Goal: Task Accomplishment & Management: Complete application form

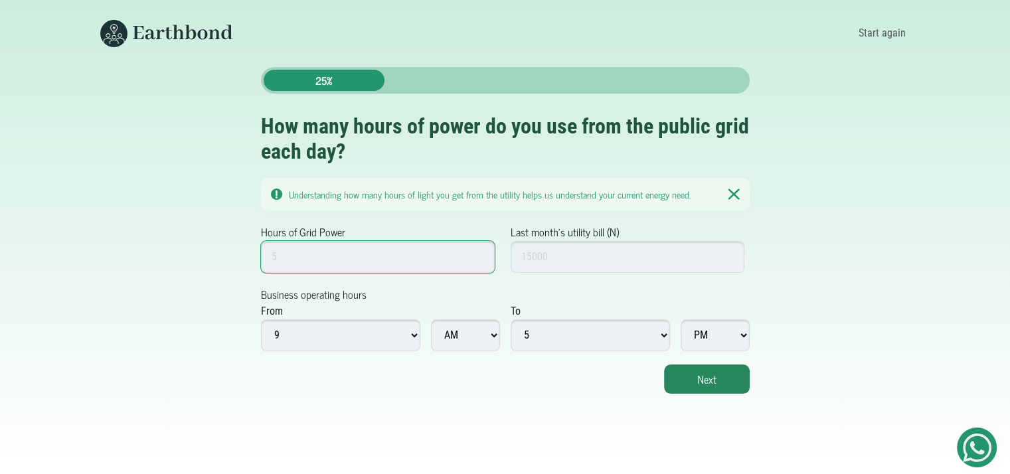
click at [329, 258] on input "Hours of Grid Power" at bounding box center [378, 257] width 234 height 32
type input "18"
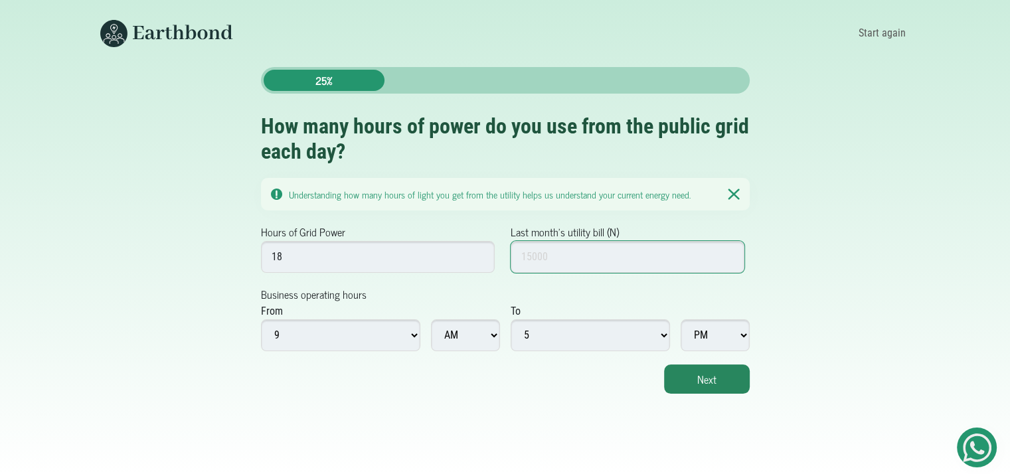
click at [527, 253] on input "Last month's utility bill (N)" at bounding box center [628, 257] width 234 height 32
type input "5000"
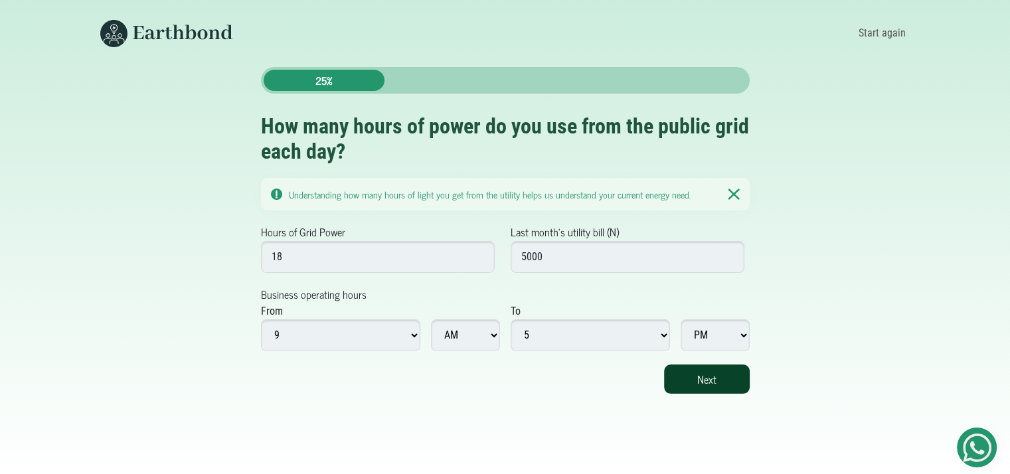
click at [704, 382] on button "Next" at bounding box center [707, 379] width 86 height 29
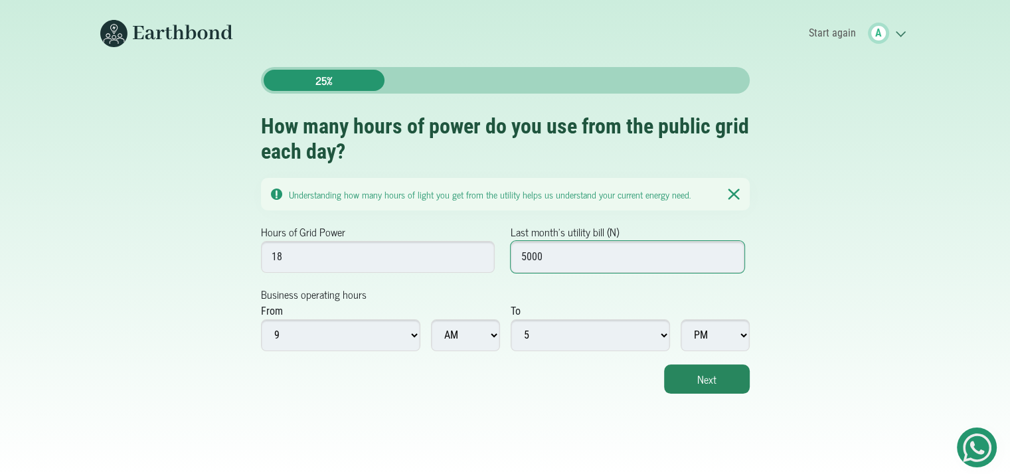
drag, startPoint x: 529, startPoint y: 266, endPoint x: 549, endPoint y: 262, distance: 21.1
click at [549, 262] on input "5000" at bounding box center [628, 257] width 234 height 32
type input "500000"
click at [721, 397] on body "Start again A .cls-1{fill:none;stroke:#3c7b65;stroke-linecap:round;stroke-linej…" at bounding box center [505, 237] width 1010 height 474
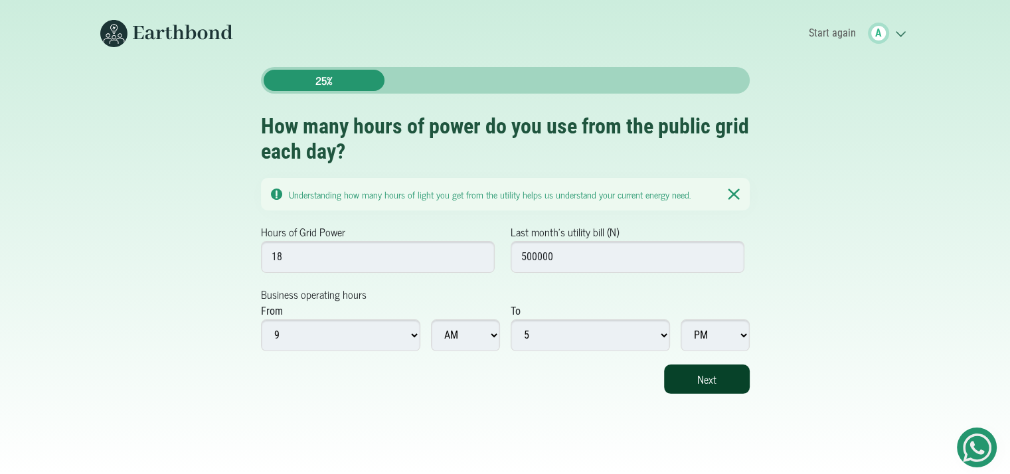
click at [699, 378] on button "Next" at bounding box center [707, 379] width 86 height 29
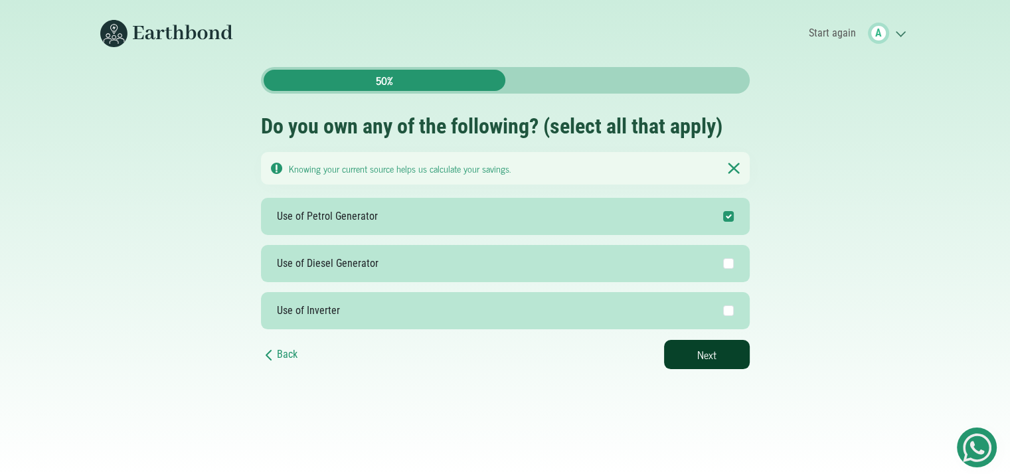
click at [687, 354] on button "Next" at bounding box center [707, 354] width 86 height 29
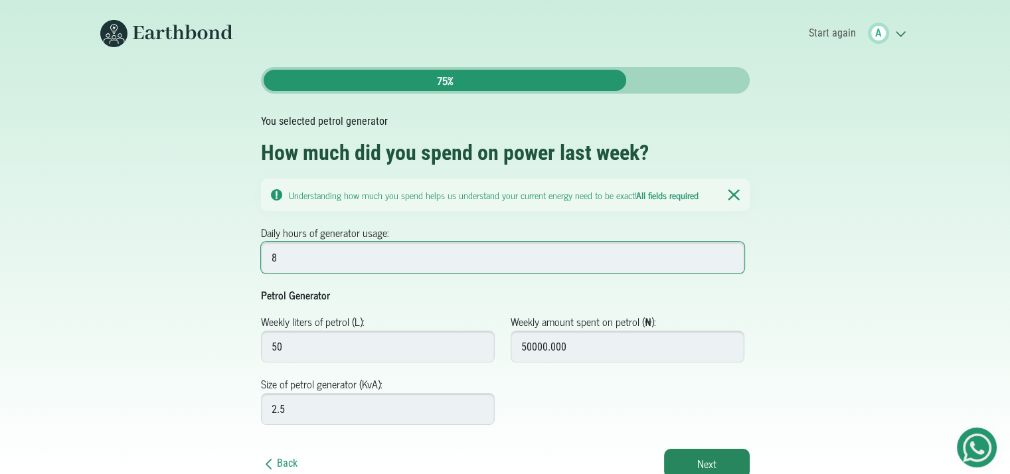
click at [379, 258] on input "8" at bounding box center [503, 258] width 484 height 32
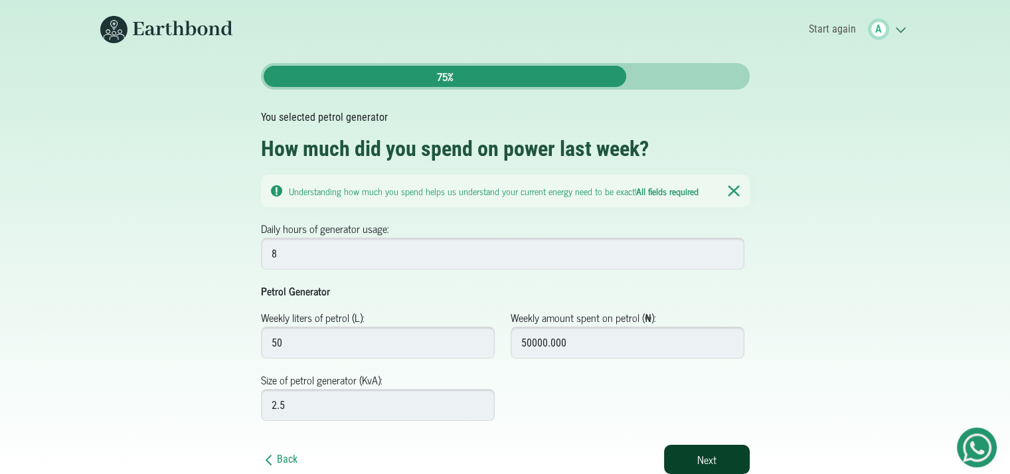
click at [730, 458] on button "Next" at bounding box center [707, 459] width 86 height 29
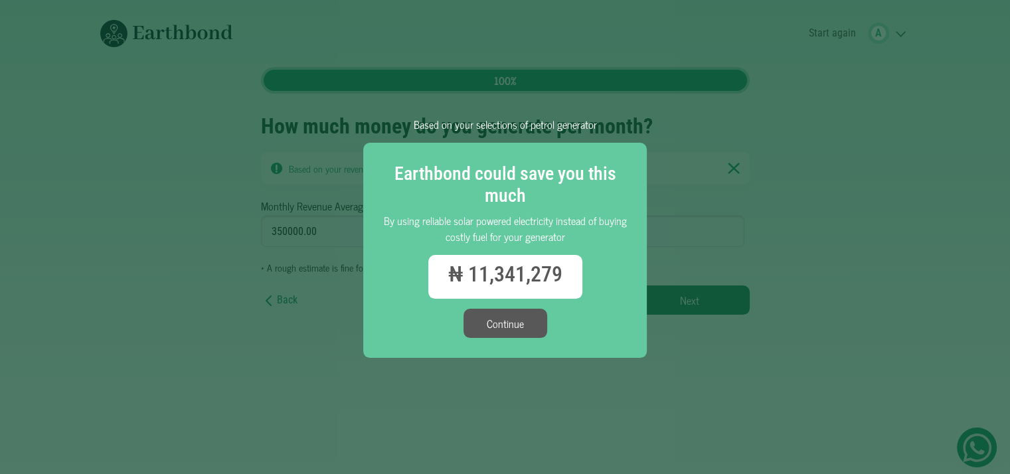
click at [511, 320] on button "Continue" at bounding box center [506, 323] width 84 height 29
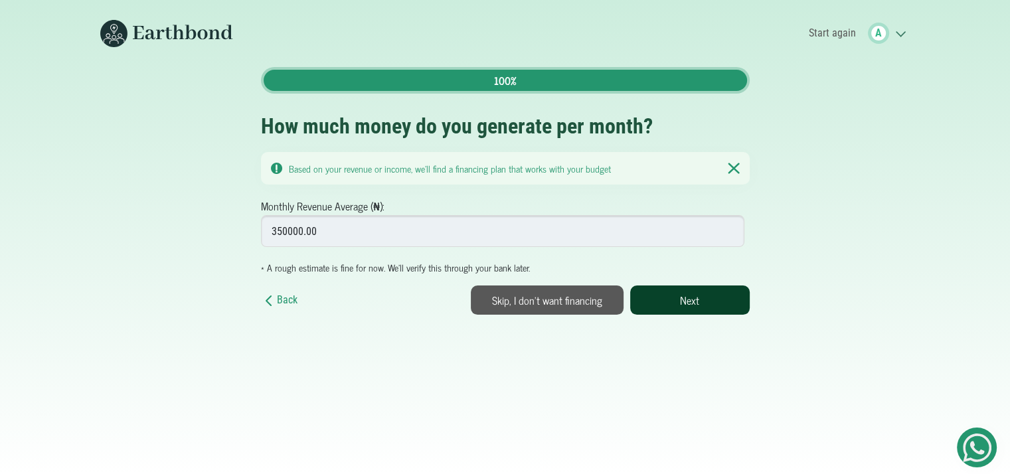
click at [682, 300] on button "Next" at bounding box center [690, 300] width 120 height 29
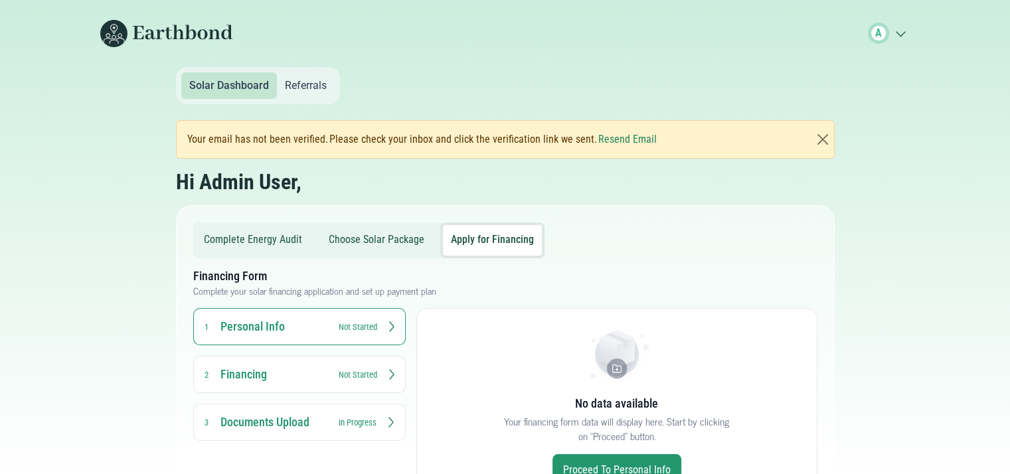
click at [903, 37] on icon ".cls-1{fill:none;stroke:#3c7b65;stroke-linecap:round;stroke-linejoin:round;stro…" at bounding box center [899, 33] width 21 height 13
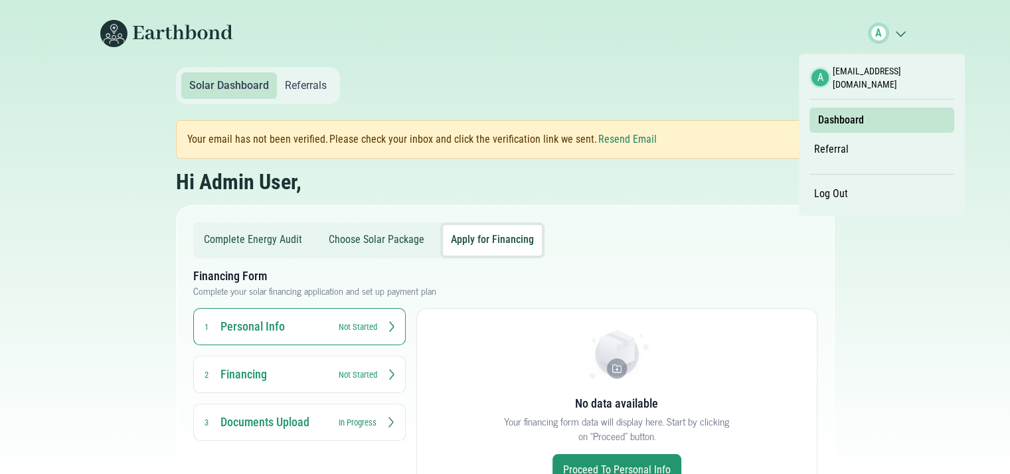
click at [840, 185] on link "Log Out" at bounding box center [831, 194] width 43 height 23
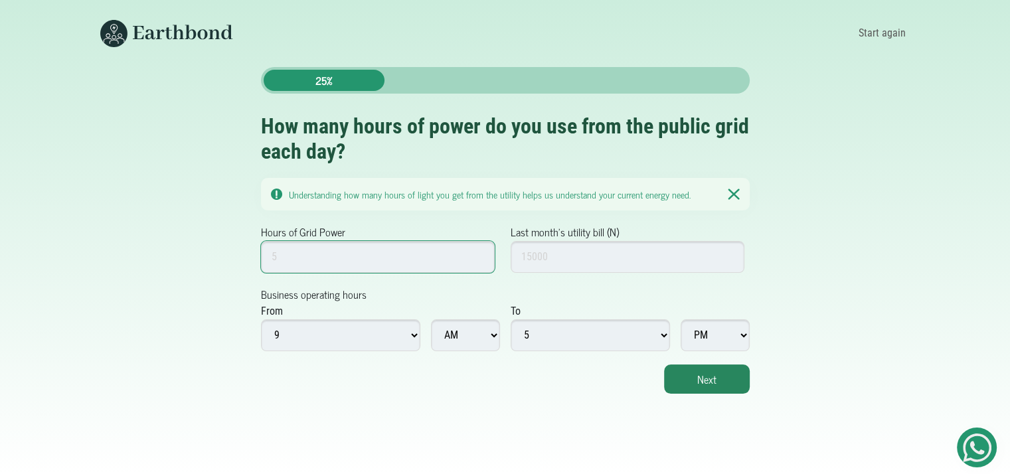
click at [448, 270] on input "Hours of Grid Power" at bounding box center [378, 257] width 234 height 32
type input "10"
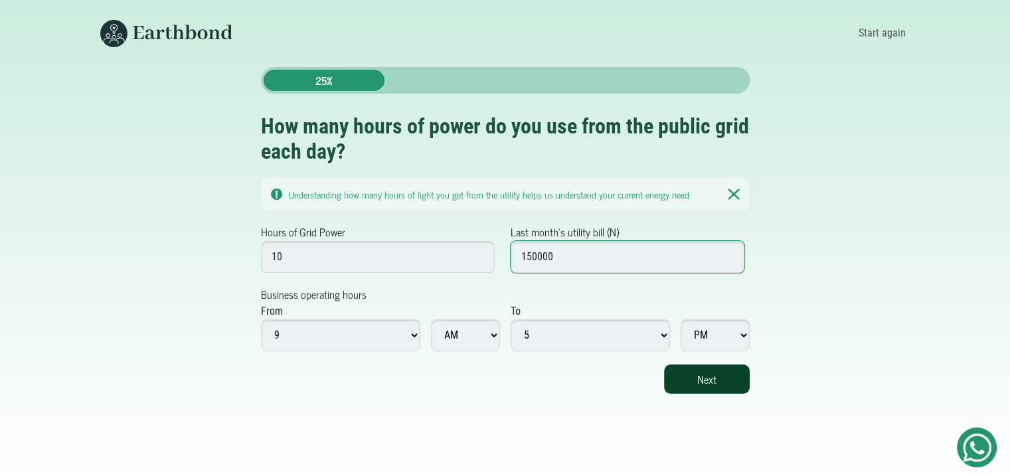
type input "150000"
click at [686, 371] on button "Next" at bounding box center [707, 379] width 86 height 29
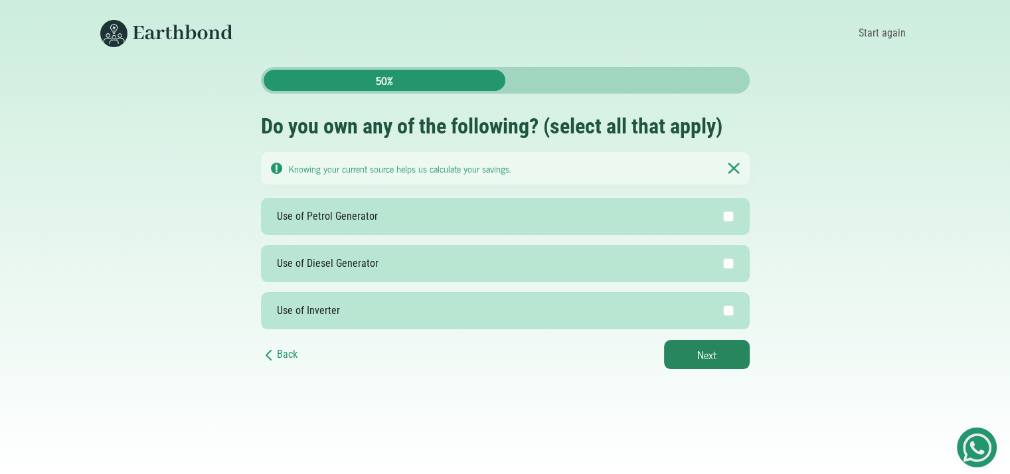
click at [406, 207] on label "Use of Petrol Generator" at bounding box center [505, 216] width 489 height 37
click at [723, 211] on input "Use of Petrol Generator" at bounding box center [728, 216] width 11 height 11
checkbox input "true"
click at [703, 359] on button "Next" at bounding box center [707, 354] width 86 height 29
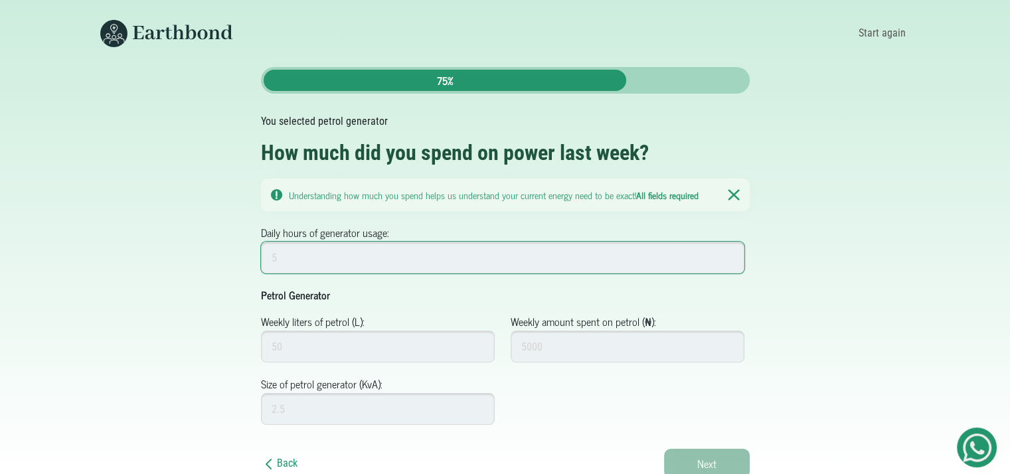
click at [388, 258] on input "Daily hours of generator usage:" at bounding box center [503, 258] width 484 height 32
type input "8"
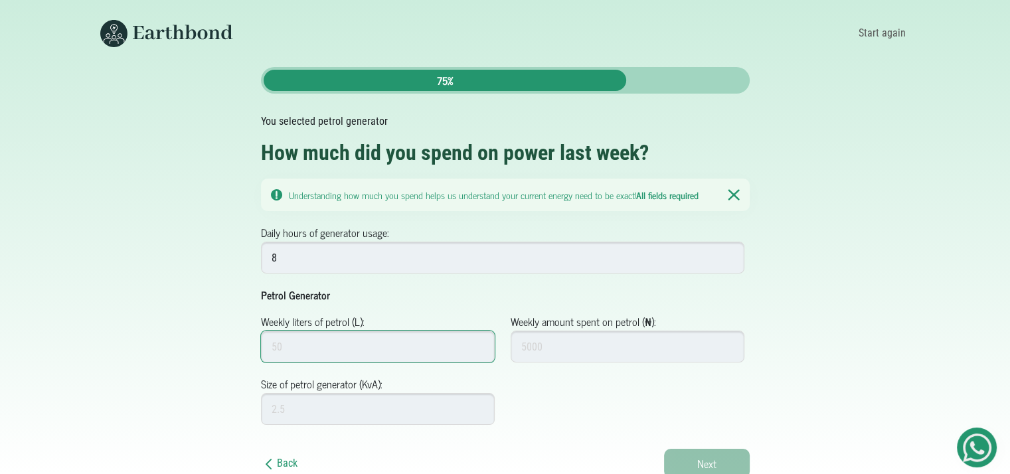
click at [380, 338] on input "Weekly liters of petrol (L):" at bounding box center [378, 347] width 234 height 32
type input "50"
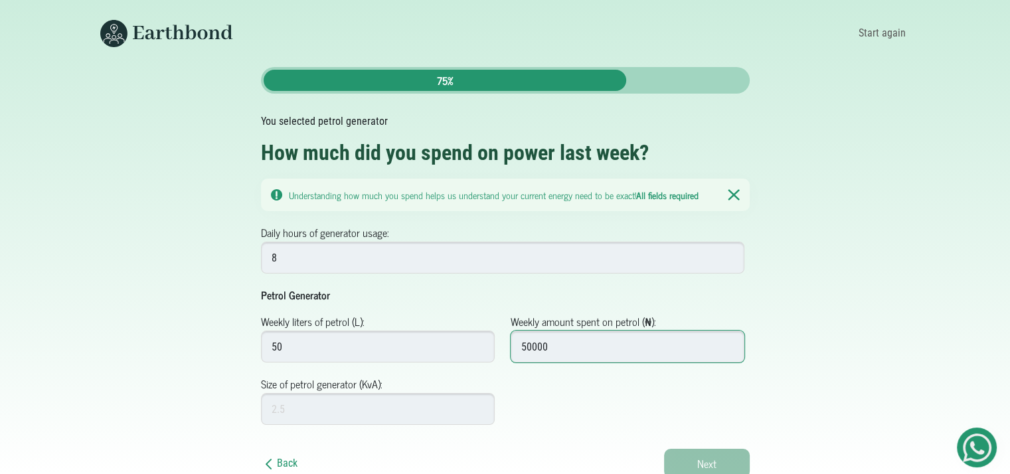
type input "50000"
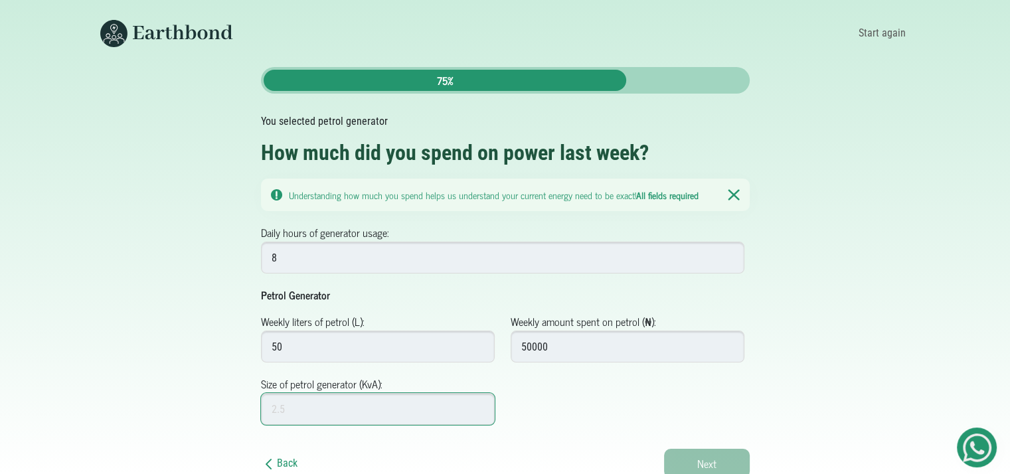
click at [349, 414] on input "Size of petrol generator (KvA):" at bounding box center [378, 409] width 234 height 32
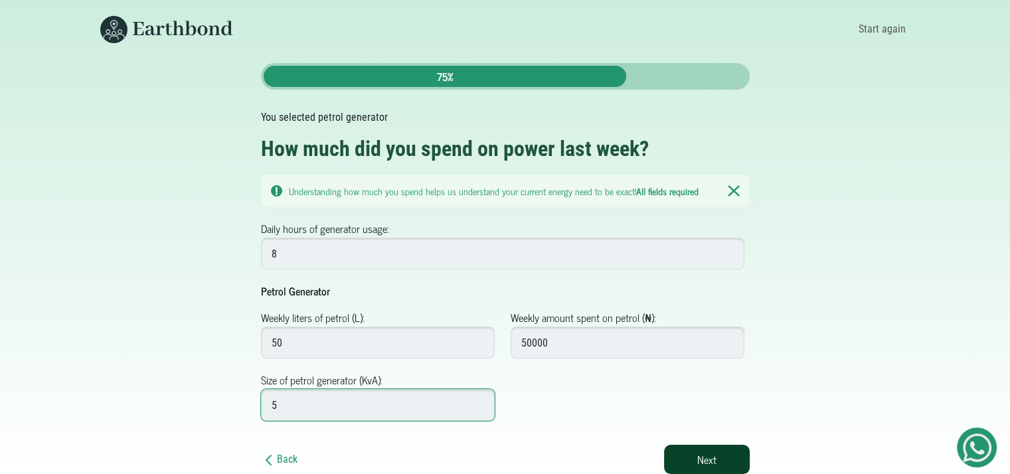
type input "5"
click at [703, 450] on button "Next" at bounding box center [707, 459] width 86 height 29
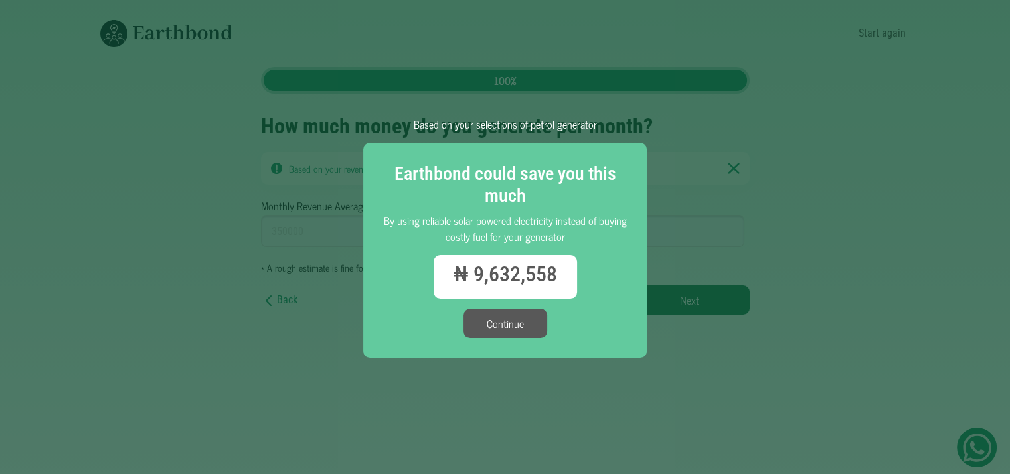
click at [529, 325] on button "Continue" at bounding box center [506, 323] width 84 height 29
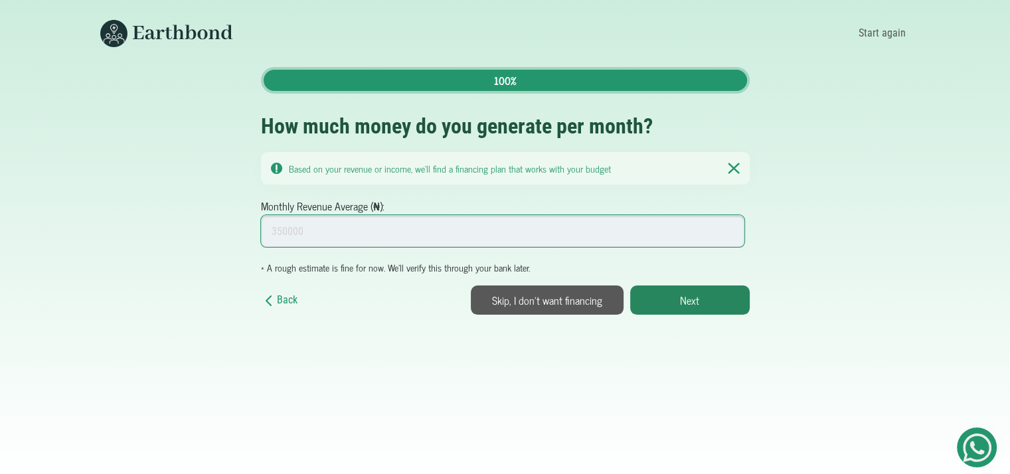
click at [279, 229] on input "Monthly Revenue Average (₦):" at bounding box center [503, 231] width 484 height 32
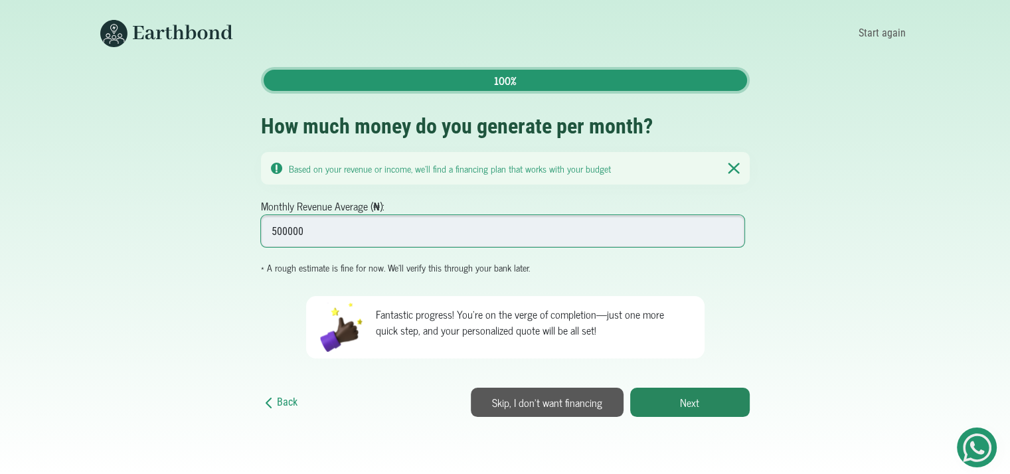
click at [286, 229] on input "500000" at bounding box center [503, 231] width 484 height 32
type input "500000"
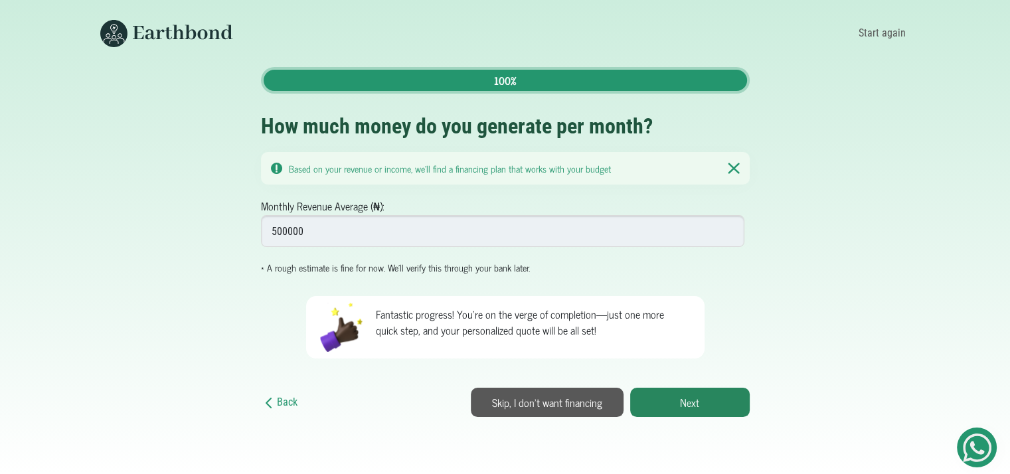
drag, startPoint x: 420, startPoint y: 260, endPoint x: 654, endPoint y: 403, distance: 274.0
click at [654, 403] on button "Next" at bounding box center [690, 402] width 120 height 29
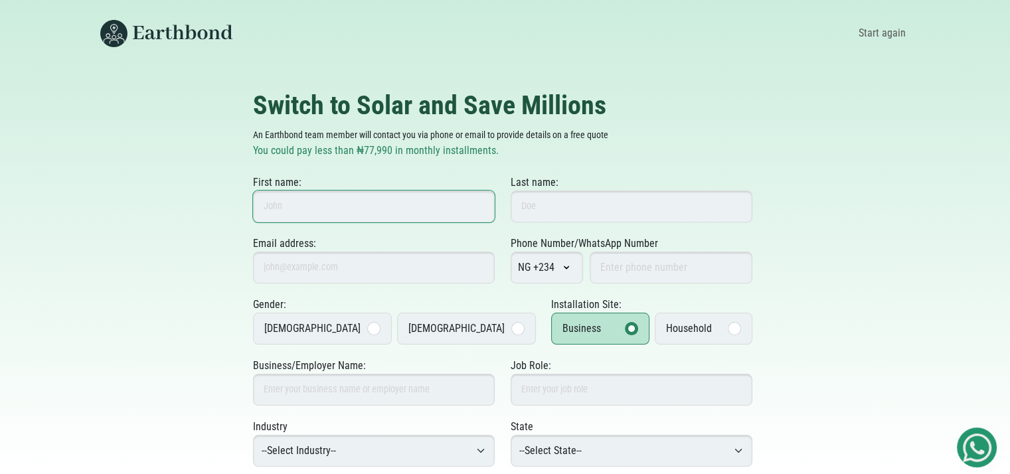
click at [468, 222] on input "First name:" at bounding box center [374, 207] width 242 height 32
type input "[PERSON_NAME]"
click at [518, 213] on input "Last name:" at bounding box center [632, 207] width 242 height 32
type input "[PERSON_NAME]"
click at [450, 261] on input "Email address:" at bounding box center [374, 268] width 242 height 32
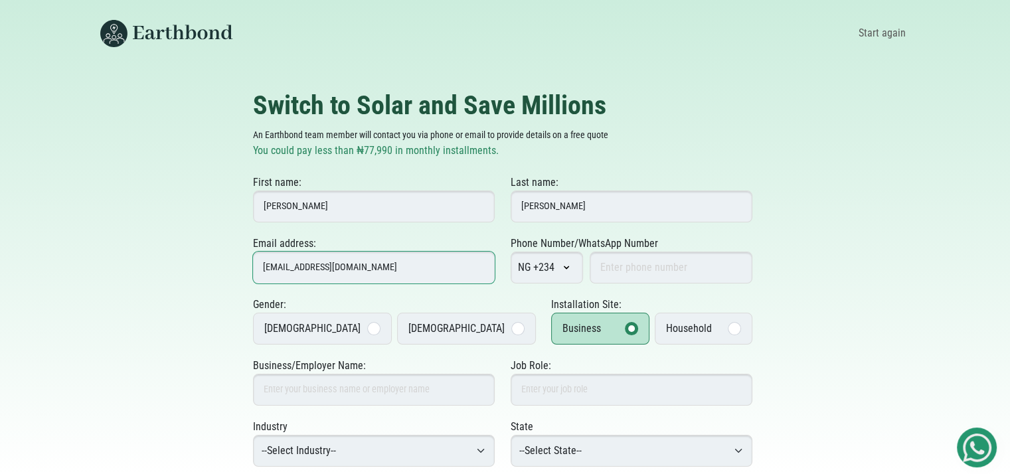
type input "[EMAIL_ADDRESS][DOMAIN_NAME]"
click at [372, 217] on input "[PERSON_NAME]" at bounding box center [374, 207] width 242 height 32
click at [604, 274] on input "Phone Number/WhatsApp Number" at bounding box center [671, 268] width 163 height 32
type input "8102845467"
click at [486, 334] on label "[DEMOGRAPHIC_DATA]" at bounding box center [466, 329] width 139 height 32
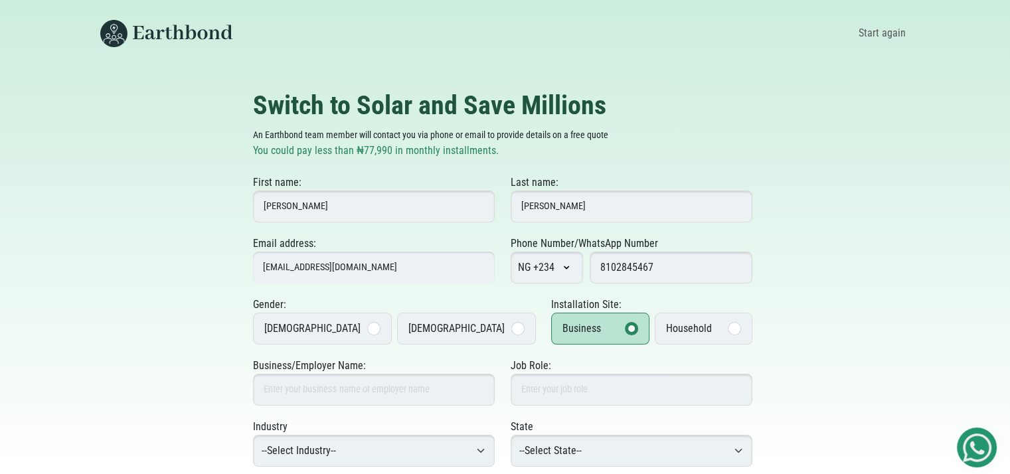
click at [0, 0] on input "[DEMOGRAPHIC_DATA]" at bounding box center [0, 0] width 0 height 0
click at [721, 337] on label "Household" at bounding box center [704, 329] width 98 height 32
click at [0, 0] on input "Household" at bounding box center [0, 0] width 0 height 0
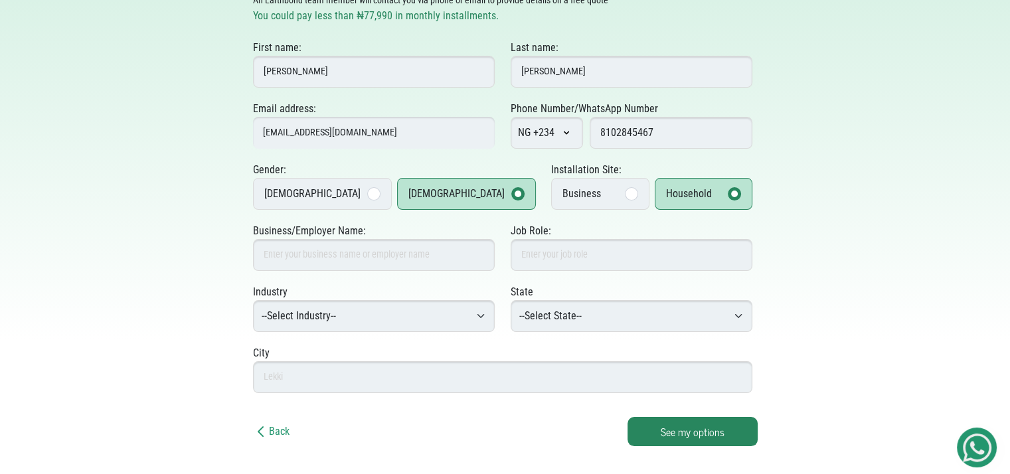
scroll to position [136, 0]
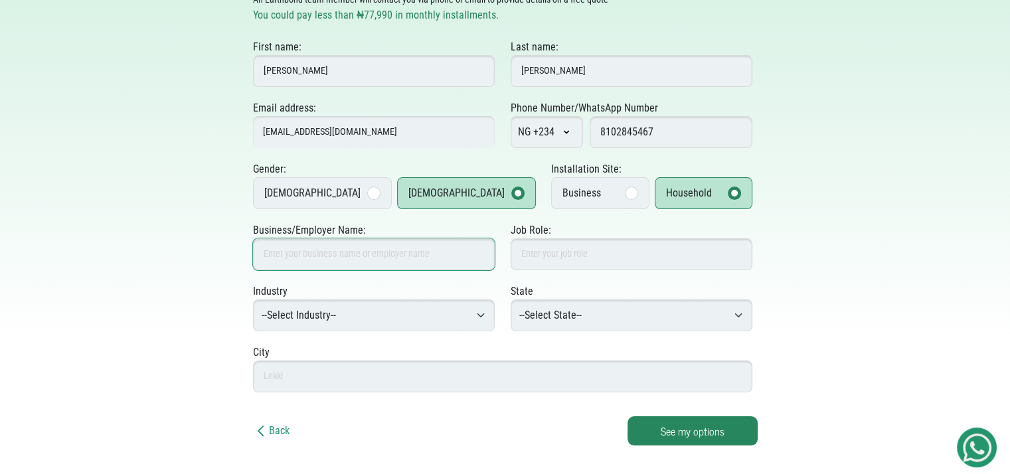
click at [401, 266] on input "Business/Employer Name:" at bounding box center [374, 254] width 242 height 32
type input "Earthbond"
click at [547, 272] on div "Business/Employer Name: Earthbond Job Role:" at bounding box center [505, 253] width 505 height 61
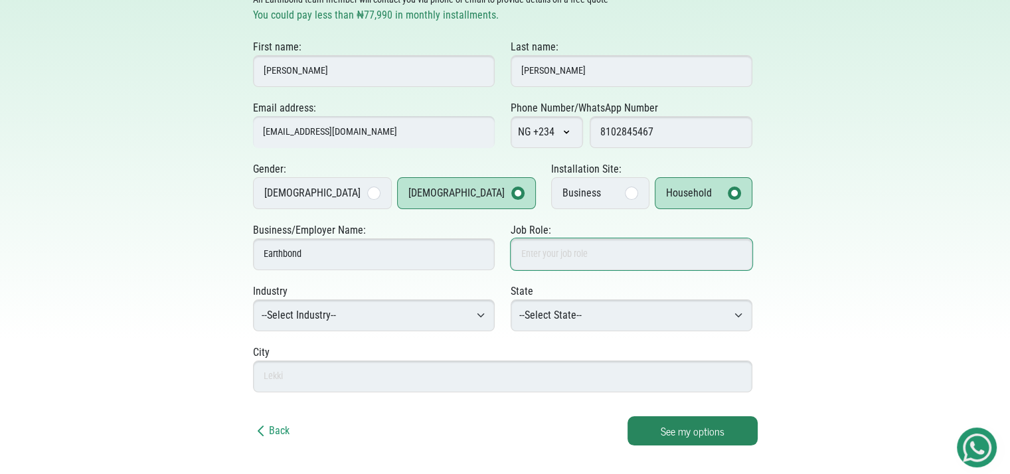
click at [550, 258] on input "Job Role:" at bounding box center [632, 254] width 242 height 32
type input "Operations"
click at [444, 311] on select "--Select Industry-- Agriculture Agro-Processing Advertising & Public Relations …" at bounding box center [374, 316] width 242 height 32
select select "Energy & Solar Power"
click at [253, 300] on select "--Select Industry-- Agriculture Agro-Processing Advertising & Public Relations …" at bounding box center [374, 316] width 242 height 32
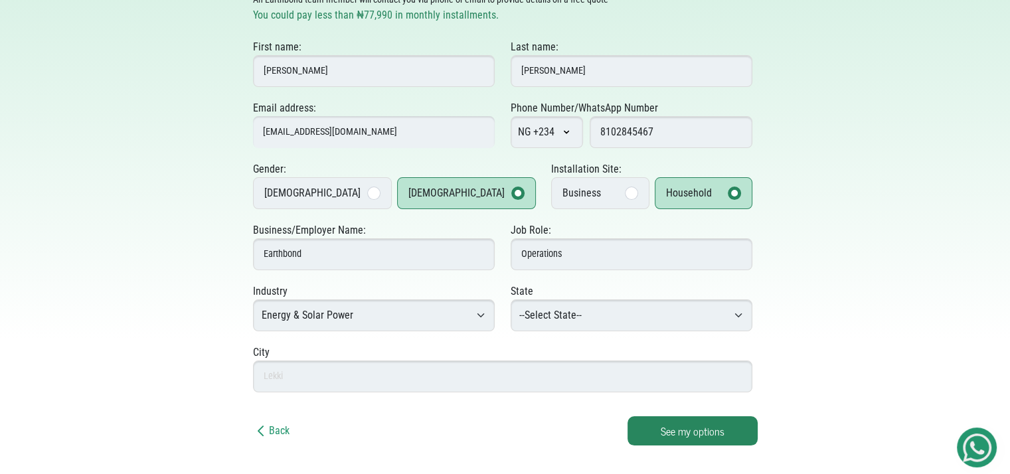
click at [576, 317] on select "--Select State-- Abia Adamawa Akwa Ibom Anambra Bauchi Bayelsa Benue Borno Cros…" at bounding box center [632, 316] width 242 height 32
select select "[GEOGRAPHIC_DATA]"
click at [511, 300] on select "--Select State-- Abia Adamawa Akwa Ibom Anambra Bauchi Bayelsa Benue Borno Cros…" at bounding box center [632, 316] width 242 height 32
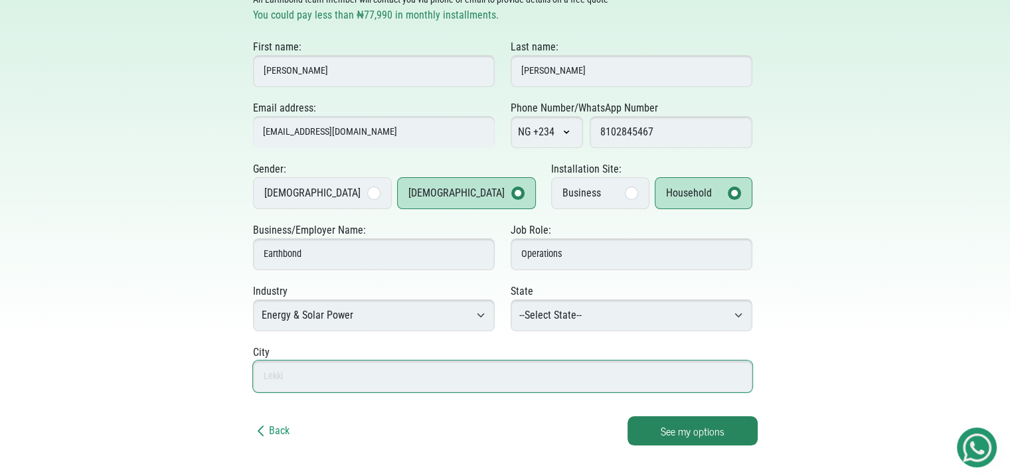
click at [486, 361] on input "text" at bounding box center [503, 377] width 500 height 32
type input "Kosofe"
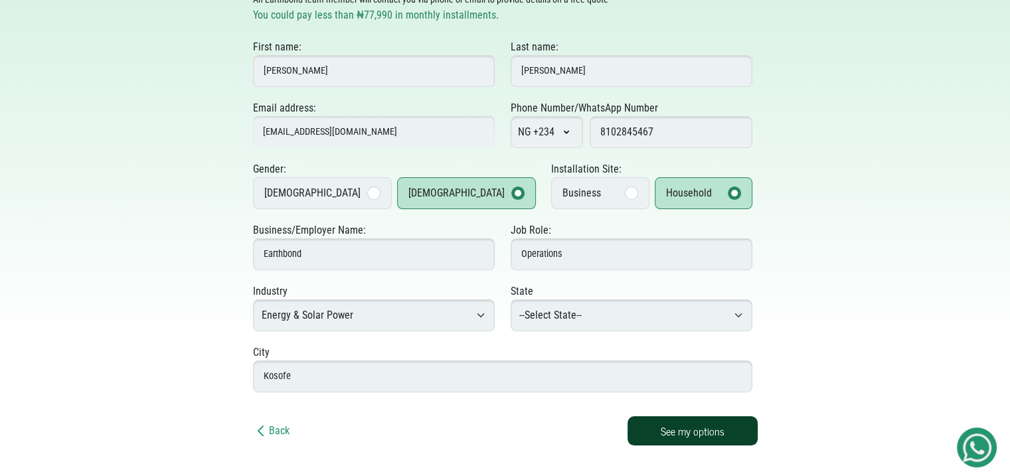
click at [721, 439] on button "See my options" at bounding box center [693, 430] width 130 height 29
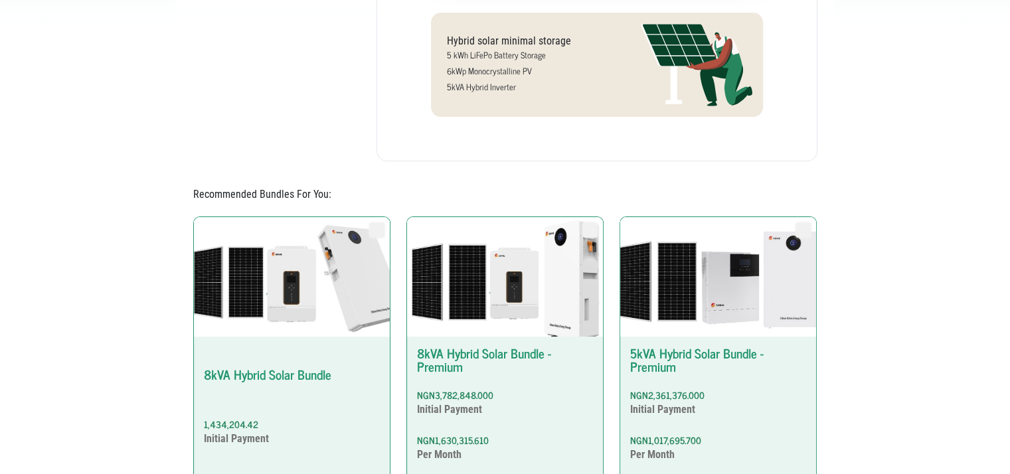
scroll to position [593, 0]
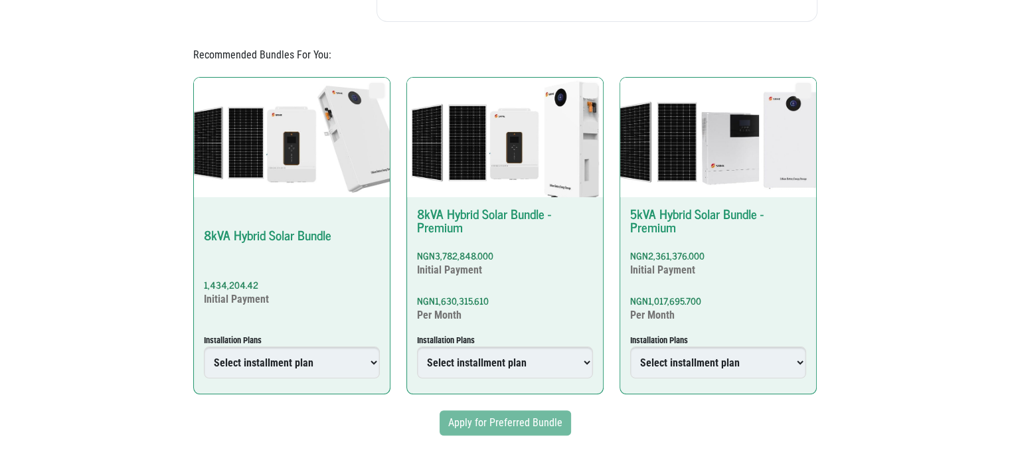
click at [679, 271] on div "NGN2,361,376.000 Initial Payment NGN1,017,695.700 Per Month Installation Plans …" at bounding box center [718, 313] width 196 height 149
click at [795, 83] on input "5kVA Hybrid Solar Bundle - Premium NGN2,361,376.000 Initial Payment NGN1,017,69…" at bounding box center [795, 82] width 1 height 1
radio input "true"
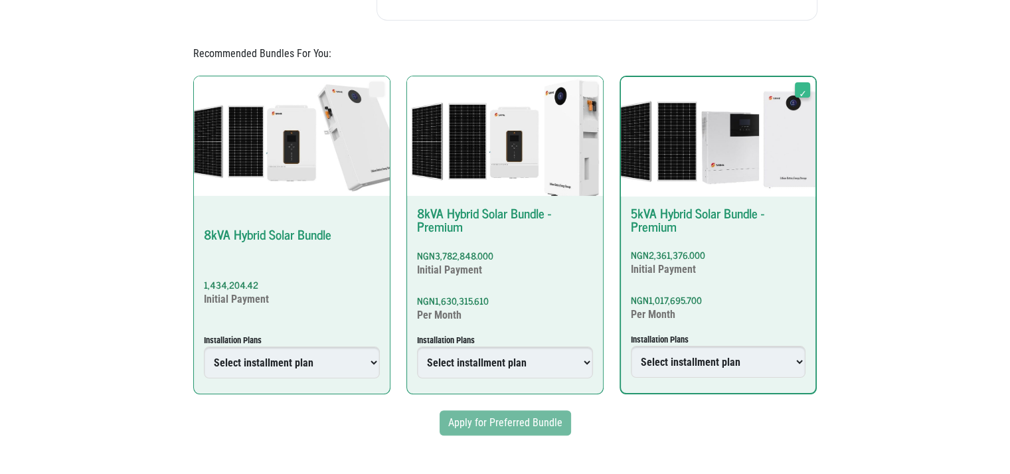
click at [762, 354] on select "Select installment plan 6 Months Plan 12 Months Plan 18 Months Plan 24 Months P…" at bounding box center [718, 362] width 175 height 32
select select "4739067000004845356"
click at [631, 346] on select "Select installment plan 6 Months Plan 12 Months Plan 18 Months Plan 24 Months P…" at bounding box center [718, 362] width 175 height 32
type input "4739067000004845356"
click at [555, 416] on button "Apply for Preferred Bundle" at bounding box center [506, 423] width 132 height 25
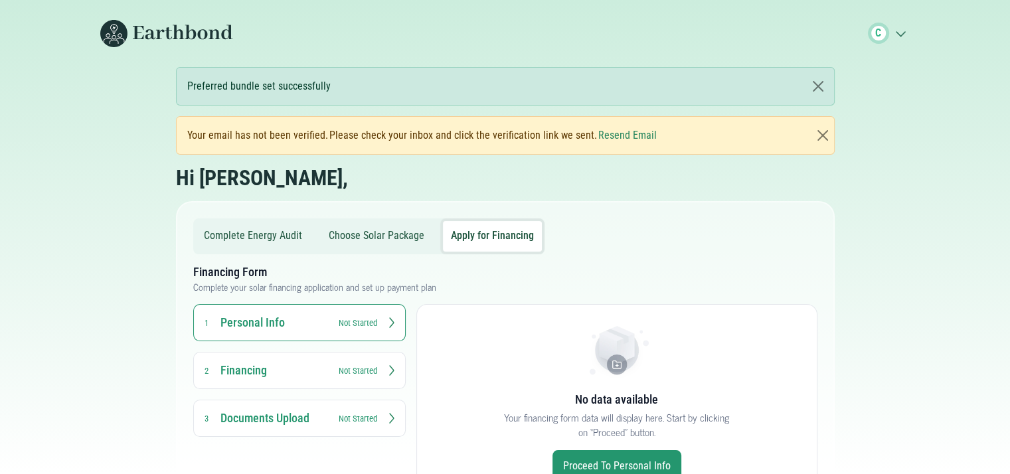
click at [898, 33] on line at bounding box center [899, 35] width 4 height 4
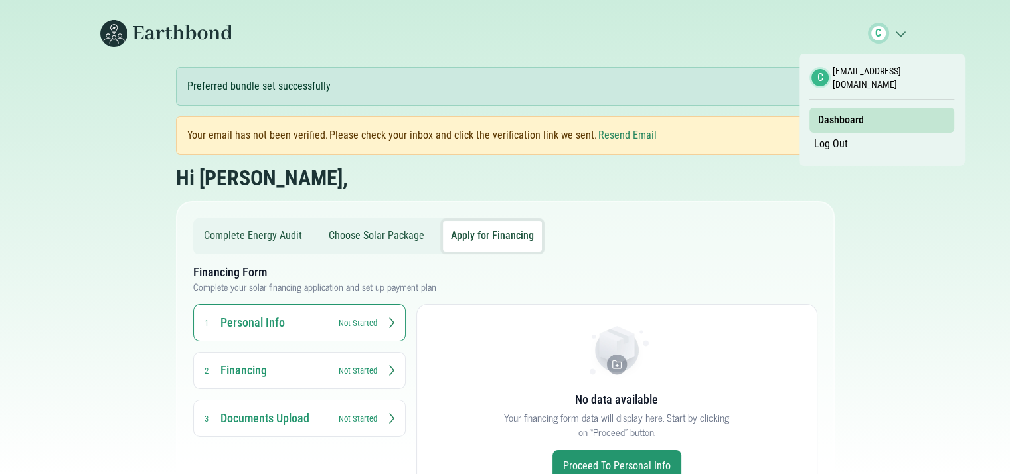
click at [898, 33] on line at bounding box center [899, 35] width 4 height 4
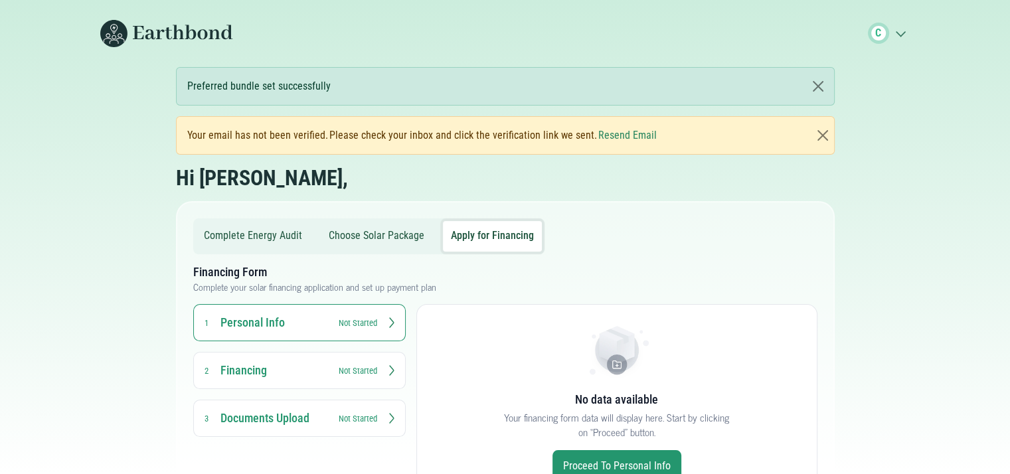
scroll to position [66, 0]
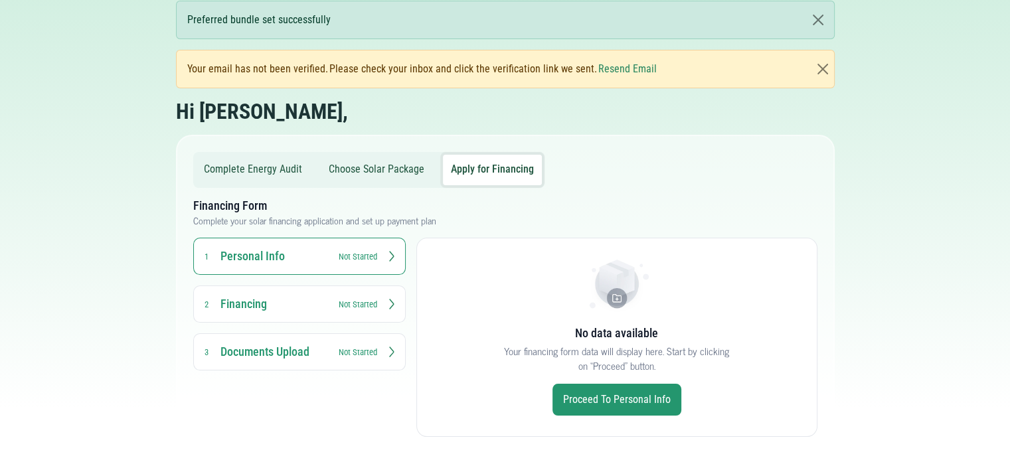
click at [598, 389] on link "Proceed to Personal Info" at bounding box center [617, 400] width 129 height 32
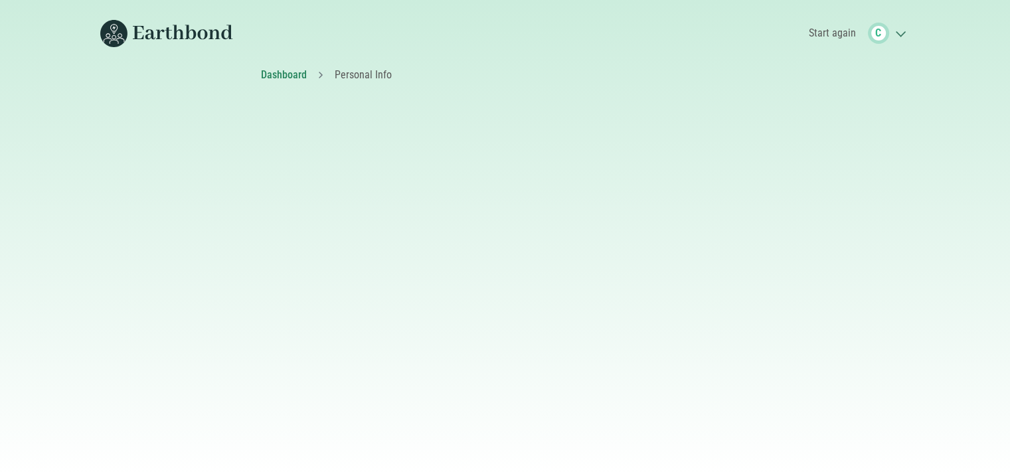
select select "[GEOGRAPHIC_DATA]"
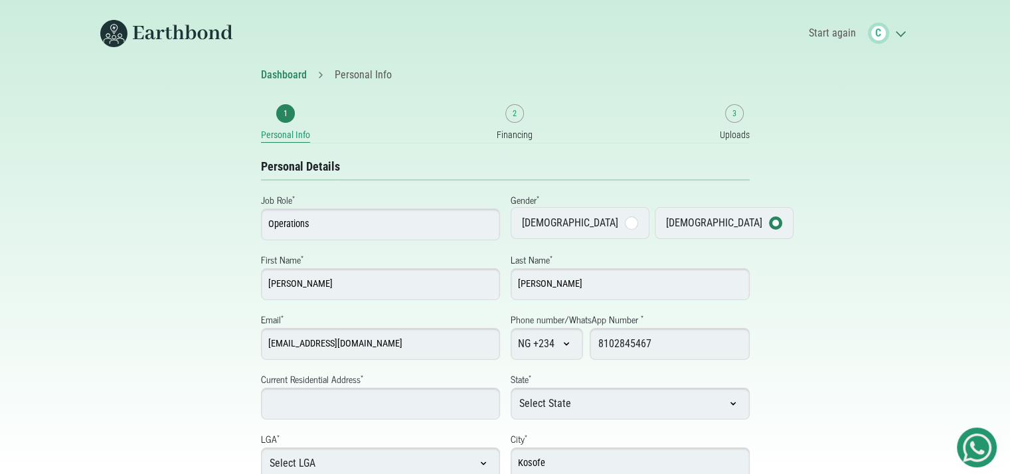
click at [347, 231] on input "Operations" at bounding box center [380, 225] width 239 height 32
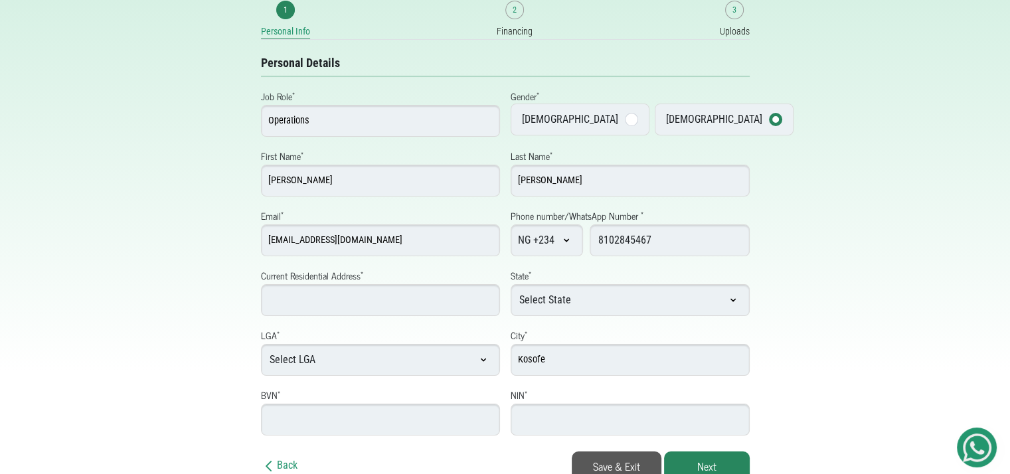
click at [404, 304] on input "Current Residential Address *" at bounding box center [380, 300] width 239 height 32
type input "[STREET_ADDRESS]"
click at [398, 365] on select "Select LGA Agege Ajeromi-Ifelodun Alimosho Amuwo-Odofin Apapa Badagry Epe Eti-O…" at bounding box center [380, 360] width 239 height 32
select select "Kosofe"
click at [261, 344] on select "Select LGA Agege Ajeromi-Ifelodun Alimosho Amuwo-Odofin Apapa Badagry Epe Eti-O…" at bounding box center [380, 360] width 239 height 32
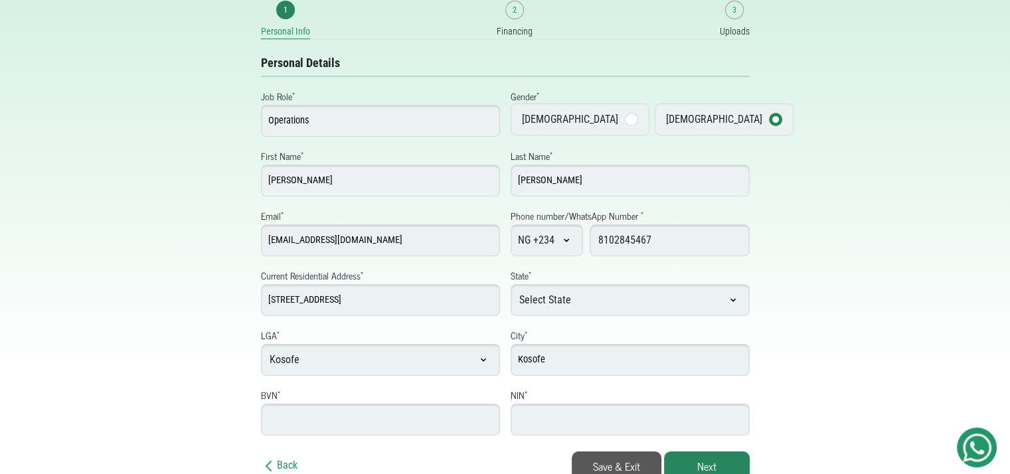
click at [432, 411] on input "BVN *" at bounding box center [380, 420] width 239 height 32
click at [386, 416] on input "BVN *" at bounding box center [380, 420] width 239 height 32
click at [531, 412] on input "NIN *" at bounding box center [630, 420] width 239 height 32
type input "65587987755"
click at [422, 424] on input "BVN *" at bounding box center [380, 420] width 239 height 32
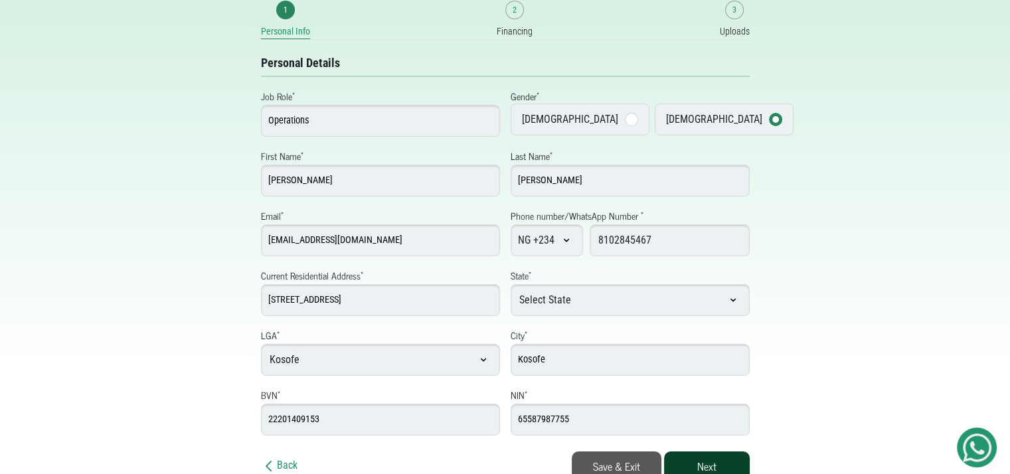
type input "22201409153"
click at [727, 466] on button "Next" at bounding box center [707, 466] width 86 height 29
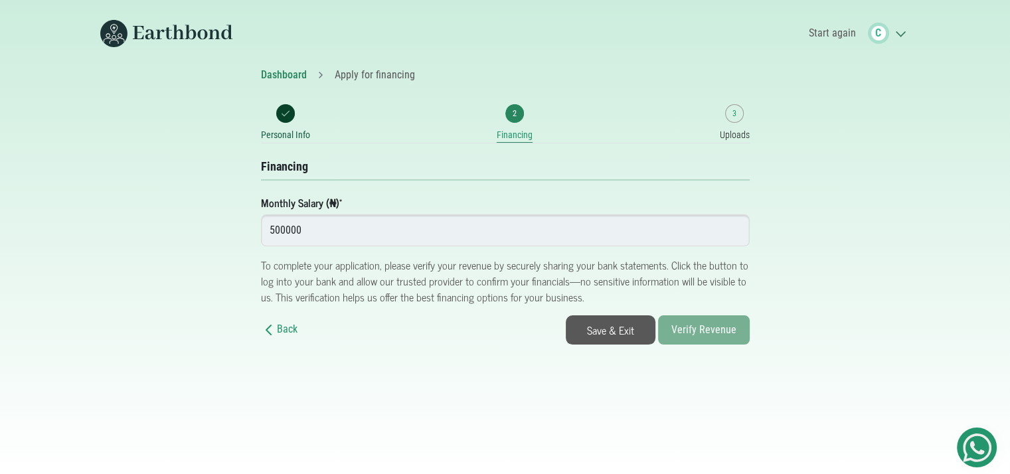
click at [351, 244] on input "500000" at bounding box center [505, 231] width 489 height 32
click at [286, 229] on input "500000" at bounding box center [505, 231] width 489 height 32
click at [611, 328] on button "Save & Exit" at bounding box center [611, 330] width 90 height 29
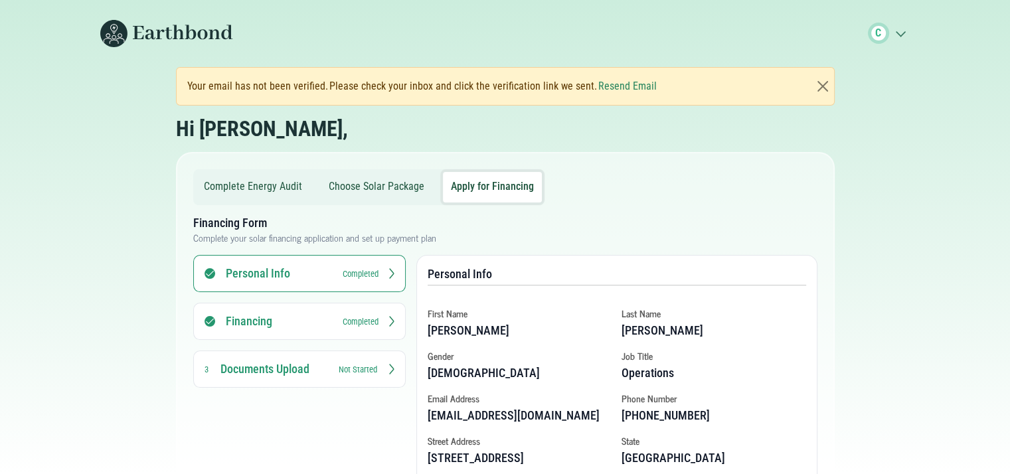
click at [620, 91] on button "Resend Email" at bounding box center [627, 86] width 58 height 16
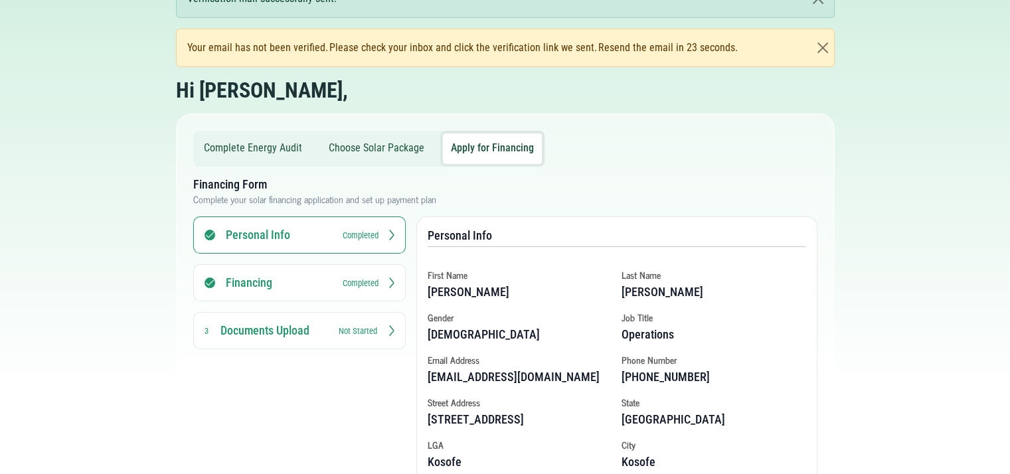
scroll to position [84, 0]
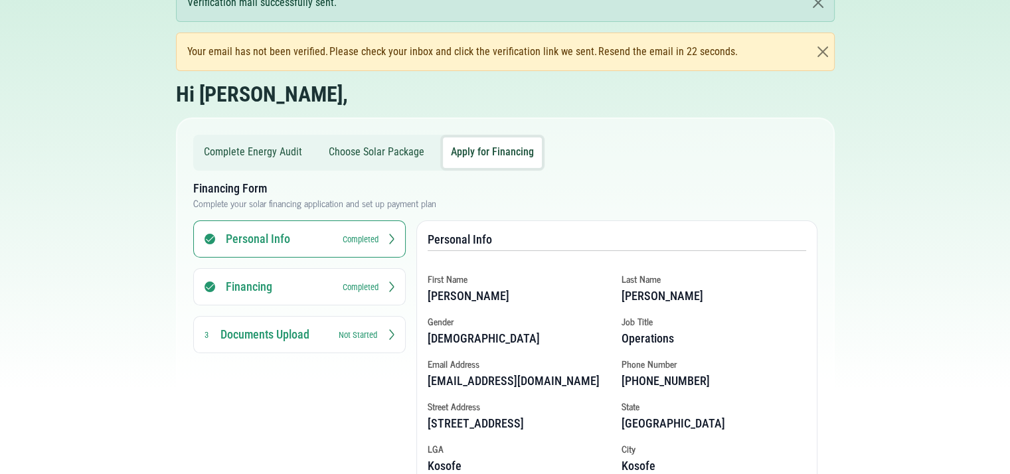
click at [330, 279] on h3 "Financing" at bounding box center [279, 287] width 106 height 16
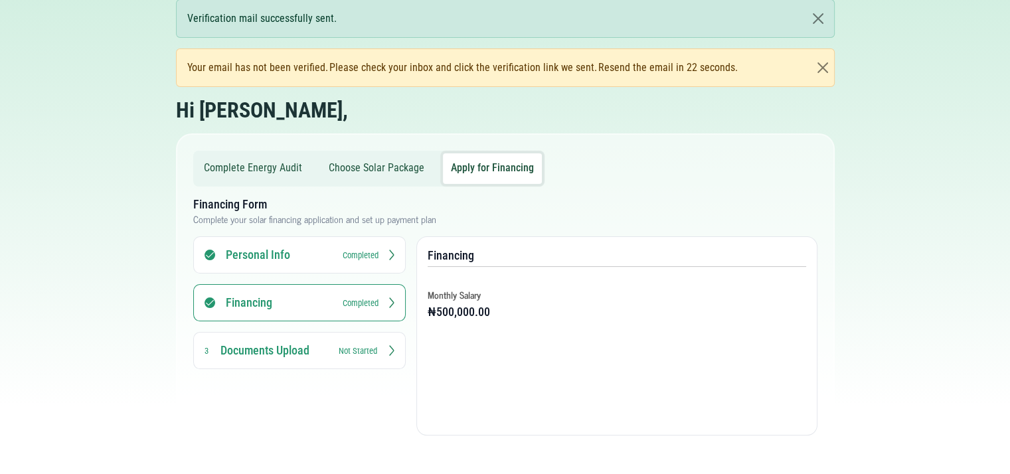
scroll to position [66, 0]
click at [319, 350] on h3 "Documents Upload" at bounding box center [274, 352] width 106 height 16
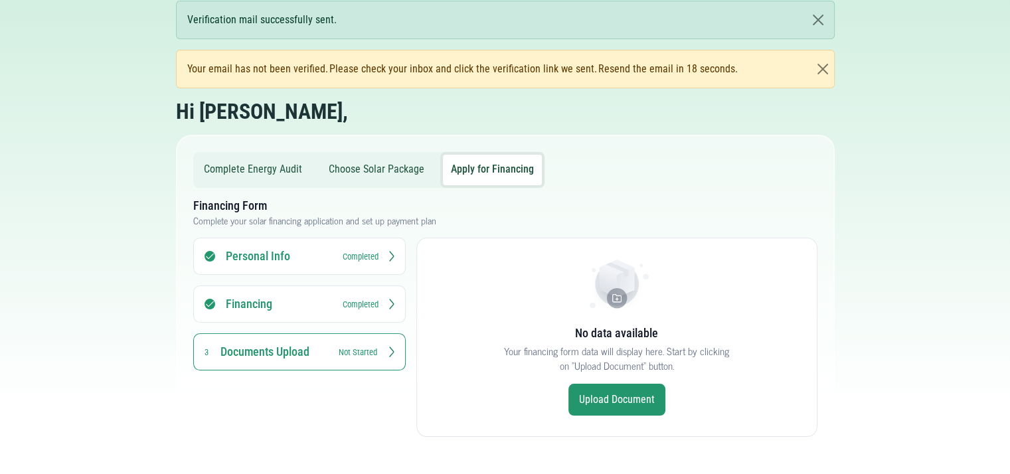
click at [590, 399] on link "Upload Document" at bounding box center [617, 400] width 97 height 32
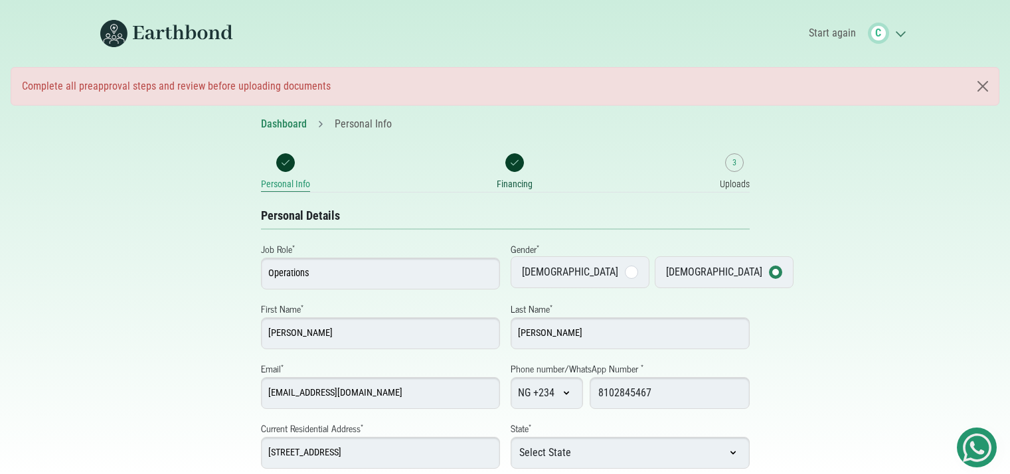
select select "[GEOGRAPHIC_DATA]"
select select "Kosofe"
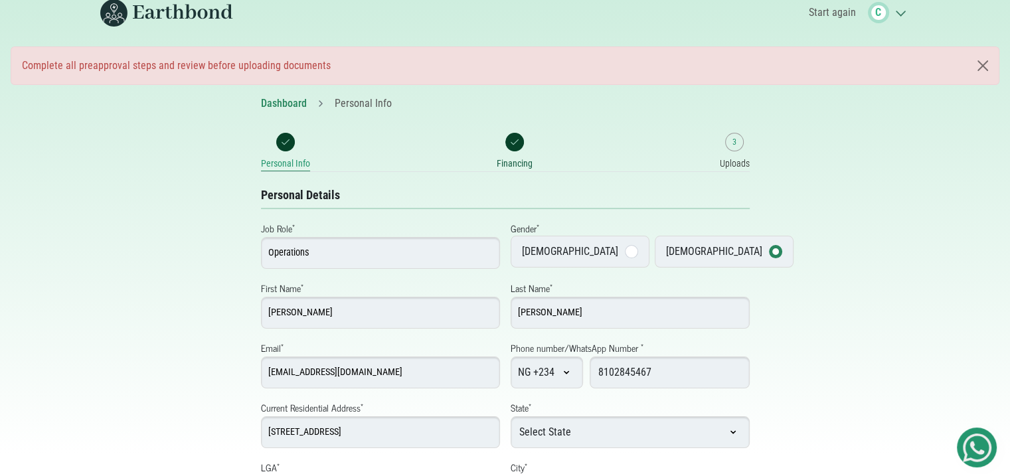
scroll to position [153, 0]
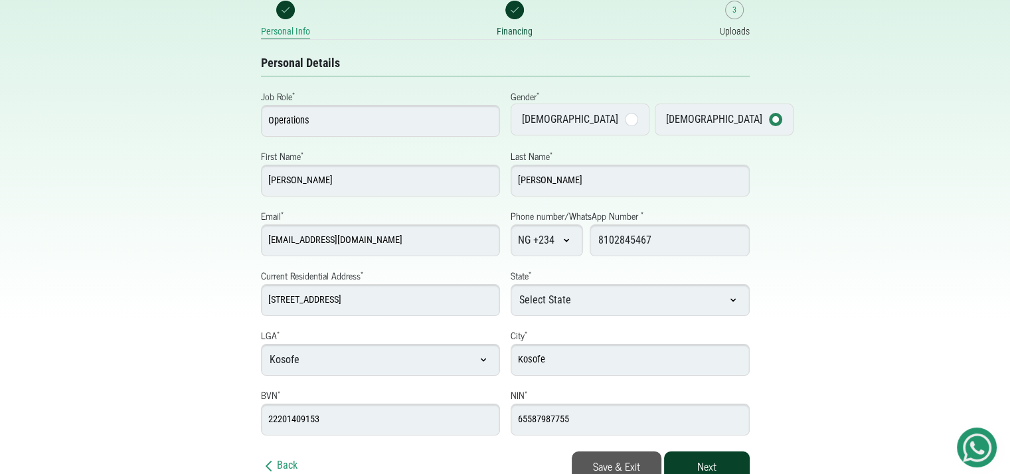
click at [713, 474] on button "Next" at bounding box center [707, 466] width 86 height 29
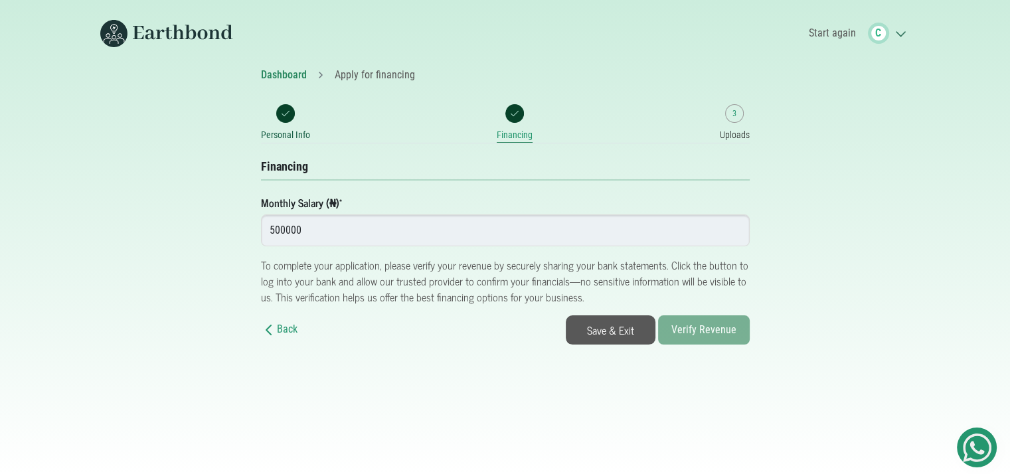
click at [627, 327] on button "Save & Exit" at bounding box center [611, 330] width 90 height 29
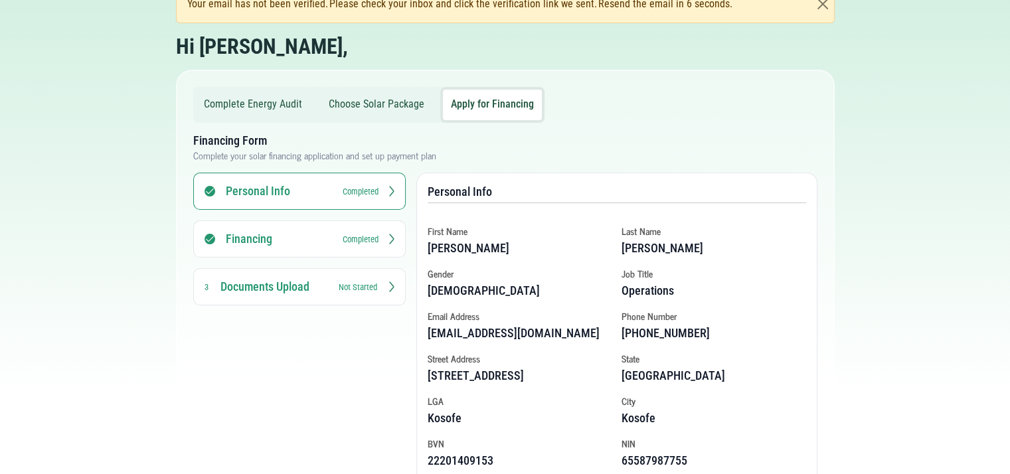
scroll to position [136, 0]
